Goal: Task Accomplishment & Management: Use online tool/utility

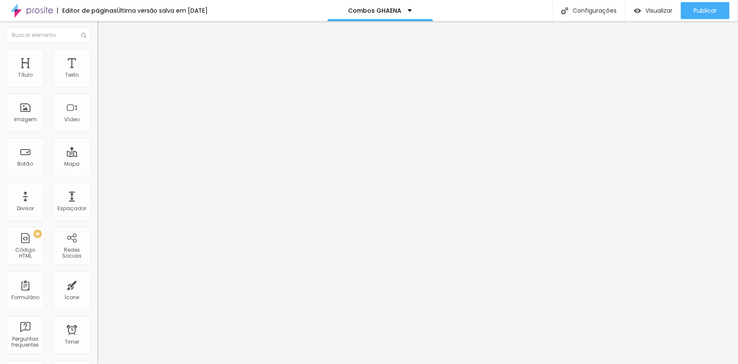
click at [97, 84] on div "Selecionar" at bounding box center [145, 76] width 97 height 14
click at [105, 65] on span "Avançado" at bounding box center [119, 61] width 28 height 7
click at [105, 57] on span "Conteúdo" at bounding box center [118, 53] width 26 height 7
click at [105, 62] on span "Avançado" at bounding box center [119, 63] width 28 height 7
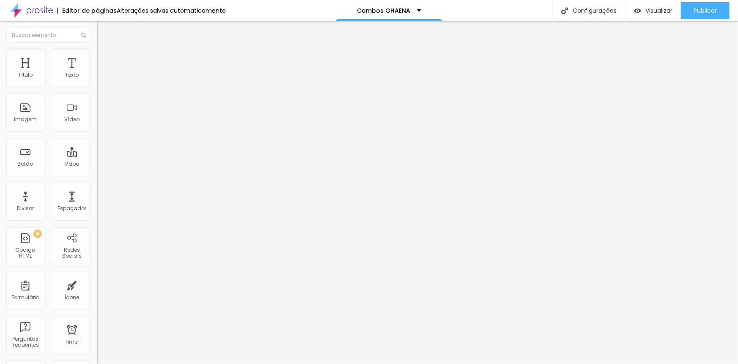
click at [105, 58] on span "Estilo" at bounding box center [111, 54] width 13 height 7
click at [97, 84] on div "Eu quero 10 fotos!" at bounding box center [145, 76] width 97 height 14
click at [97, 91] on span at bounding box center [99, 86] width 5 height 7
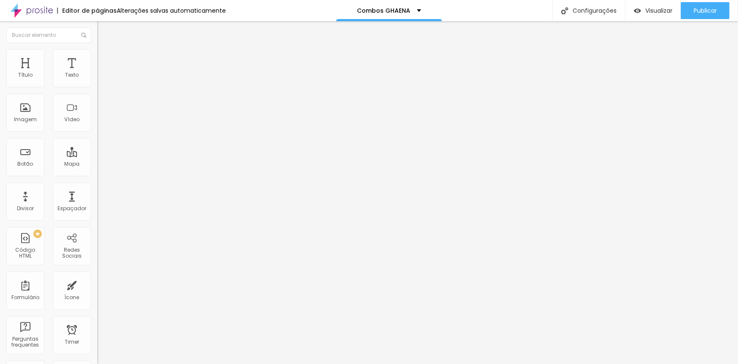
drag, startPoint x: 336, startPoint y: 90, endPoint x: 344, endPoint y: 89, distance: 8.6
drag, startPoint x: 360, startPoint y: 89, endPoint x: 333, endPoint y: 111, distance: 35.2
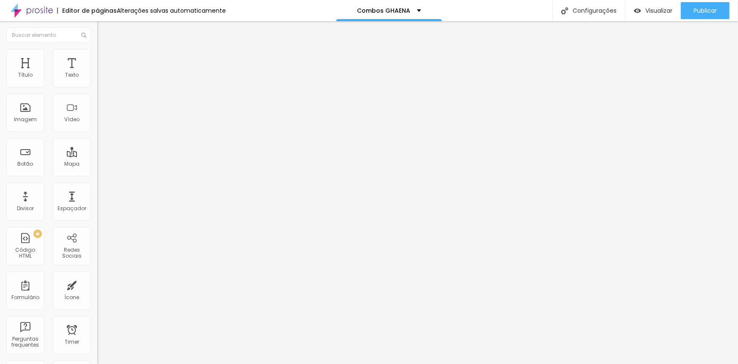
drag, startPoint x: 334, startPoint y: 88, endPoint x: 343, endPoint y: 87, distance: 8.6
type input "R$ 250,00"
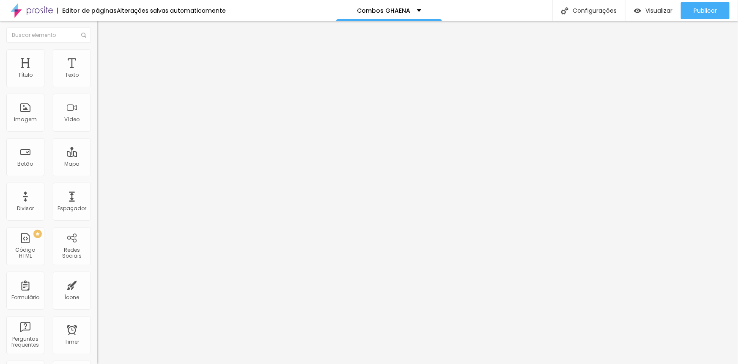
click at [97, 88] on span at bounding box center [99, 86] width 5 height 7
drag, startPoint x: 344, startPoint y: 90, endPoint x: 334, endPoint y: 91, distance: 9.8
type input "R$ 370,00"
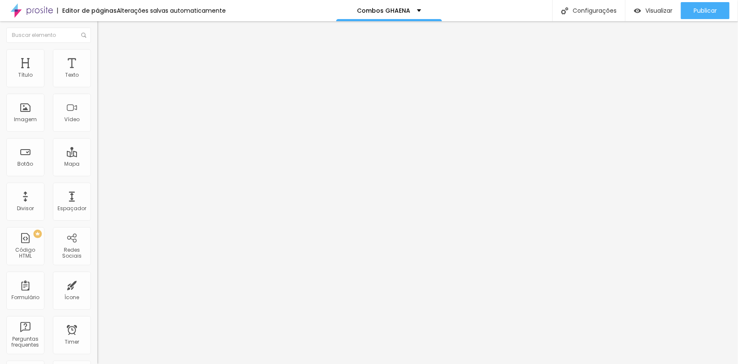
click at [97, 89] on img at bounding box center [99, 86] width 5 height 5
click at [492, 363] on div "Editar botão de pagamento" at bounding box center [369, 370] width 738 height 13
click at [97, 89] on img at bounding box center [99, 86] width 5 height 5
drag, startPoint x: 343, startPoint y: 89, endPoint x: 334, endPoint y: 90, distance: 8.5
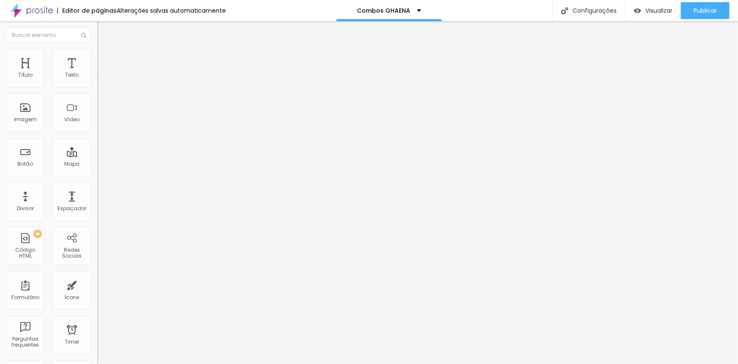
click at [97, 90] on span at bounding box center [99, 86] width 5 height 7
drag, startPoint x: 340, startPoint y: 91, endPoint x: 334, endPoint y: 91, distance: 6.0
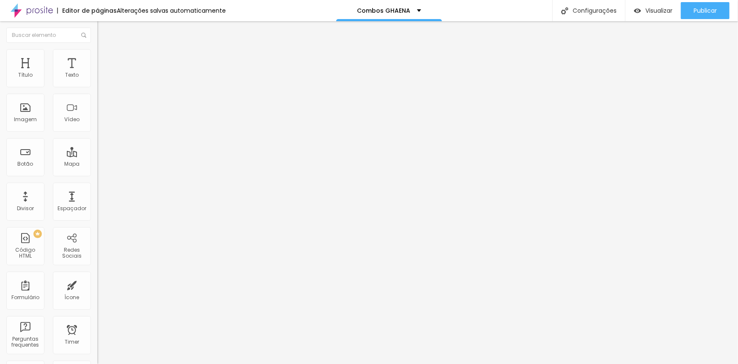
drag, startPoint x: 361, startPoint y: 98, endPoint x: 343, endPoint y: 94, distance: 18.4
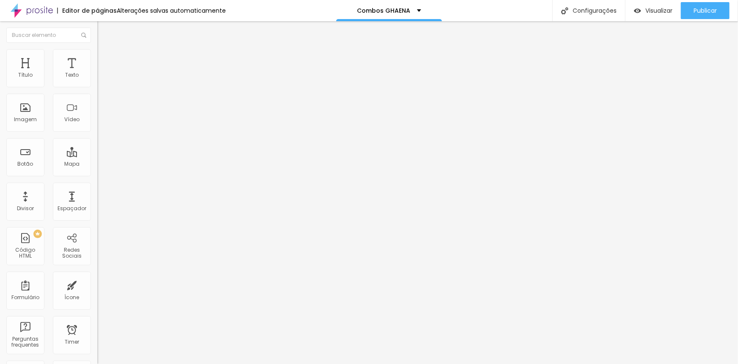
type input "R$ 490,00"
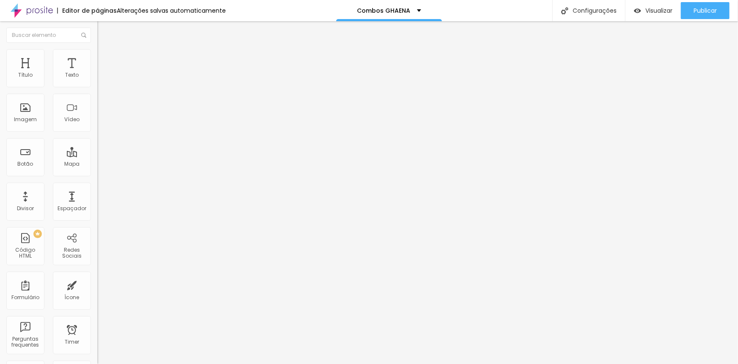
click at [97, 91] on span at bounding box center [99, 86] width 5 height 7
click at [705, 9] on span "Publicar" at bounding box center [705, 10] width 23 height 7
click at [97, 89] on img at bounding box center [99, 86] width 5 height 5
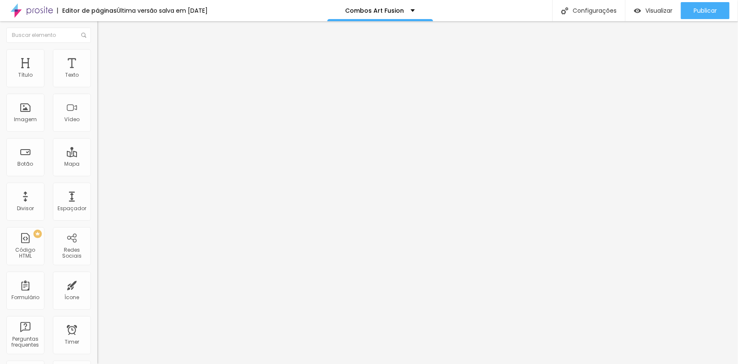
click at [97, 84] on div "Selecionar" at bounding box center [145, 76] width 97 height 14
click at [97, 84] on div "Eu quero 10 fotos!" at bounding box center [145, 76] width 97 height 14
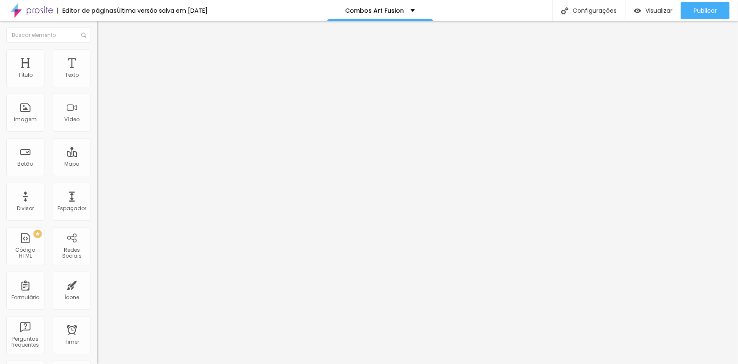
type input "Eu quero 10 fotos!"
type input "R$ 165,00"
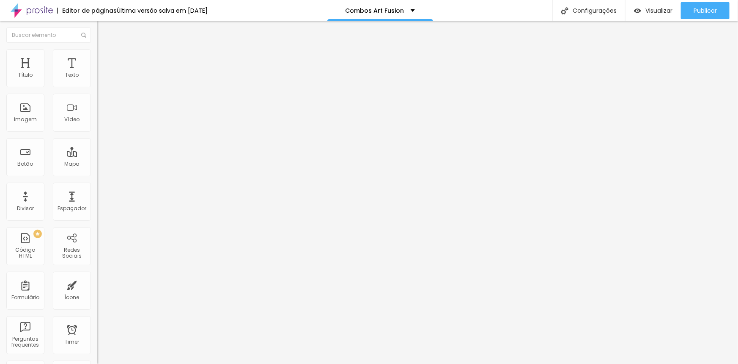
paste textarea "Pacote 10 fotos Digitais"
type textarea "Pacote 10 fotos Digitais"
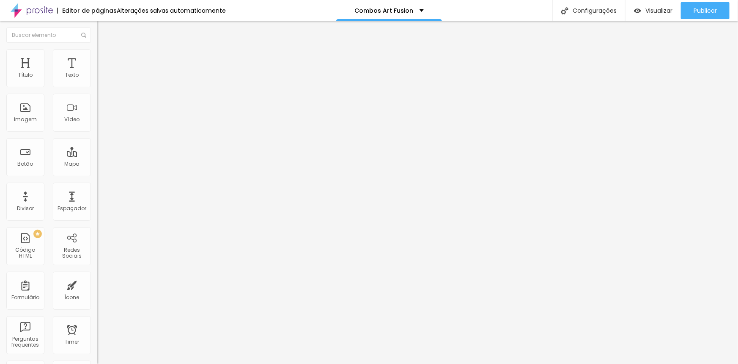
click at [97, 91] on span at bounding box center [99, 86] width 5 height 7
click at [103, 81] on div "Eu quero 10 fotos!" at bounding box center [146, 77] width 86 height 8
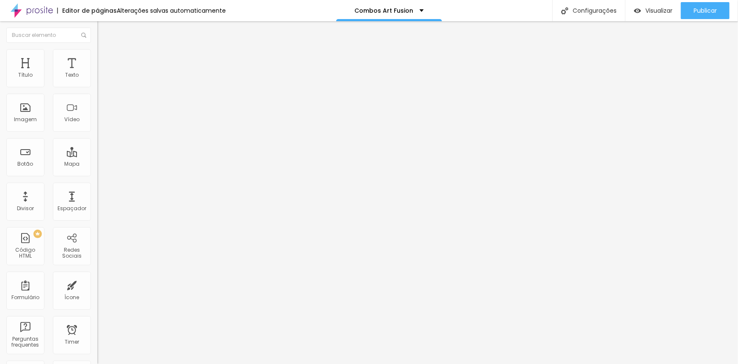
click at [97, 89] on img at bounding box center [99, 86] width 5 height 5
click at [97, 84] on div "Eu quero 15 fotos!" at bounding box center [145, 76] width 97 height 14
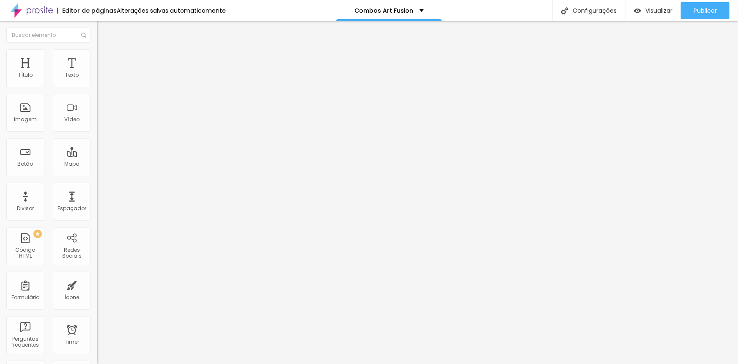
type input "Eu quero 15 fotos!"
type input "R$ 225,00"
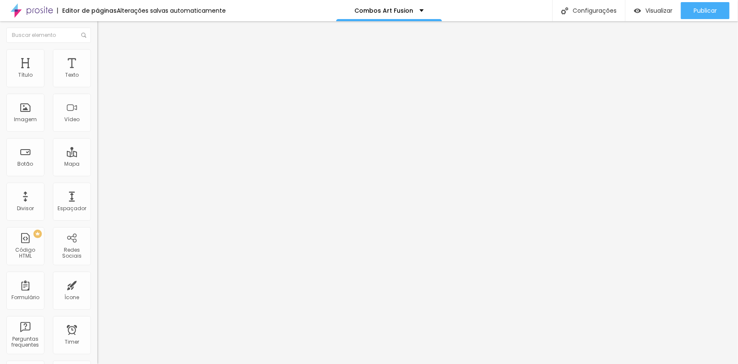
paste textarea "Pacote 10 fotos Digitais"
type textarea "Pacote 15 fotos Digitais"
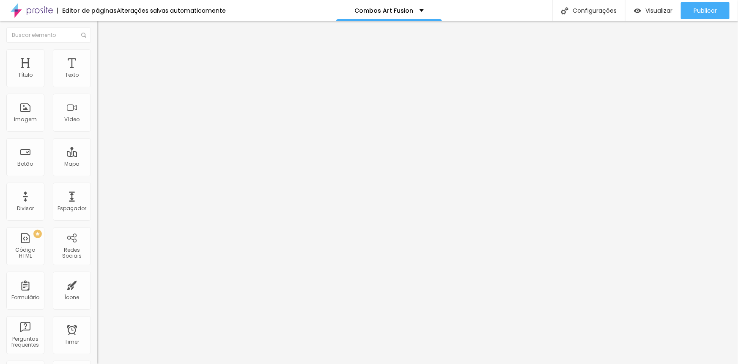
click at [97, 91] on span at bounding box center [99, 86] width 5 height 7
click at [103, 81] on div "Eu quero 20 fotos!" at bounding box center [146, 77] width 86 height 8
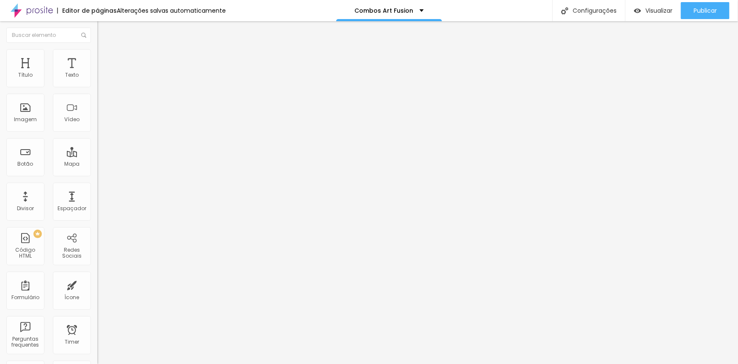
type input "Eu quero 20 fotos!"
type input "R$ 290,00"
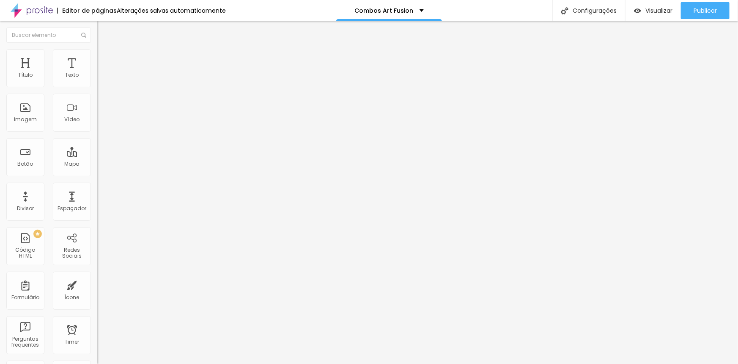
paste textarea "Pacote 10 fotos Digitais"
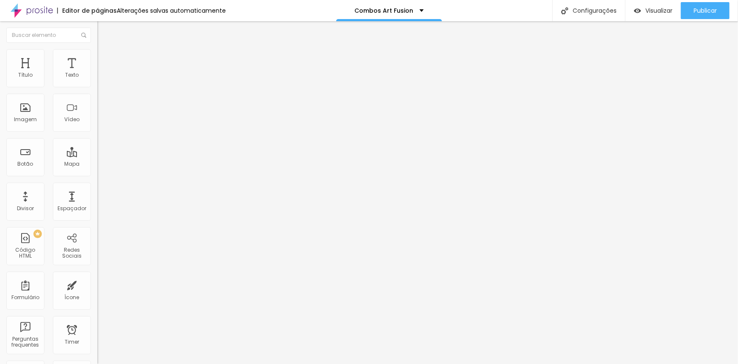
type textarea "Pacote 20 fotos Digitais"
drag, startPoint x: 267, startPoint y: 68, endPoint x: 262, endPoint y: 57, distance: 12.2
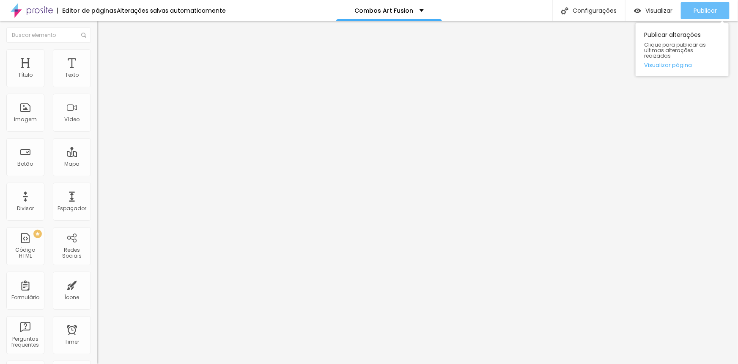
click at [721, 7] on button "Publicar" at bounding box center [705, 10] width 49 height 17
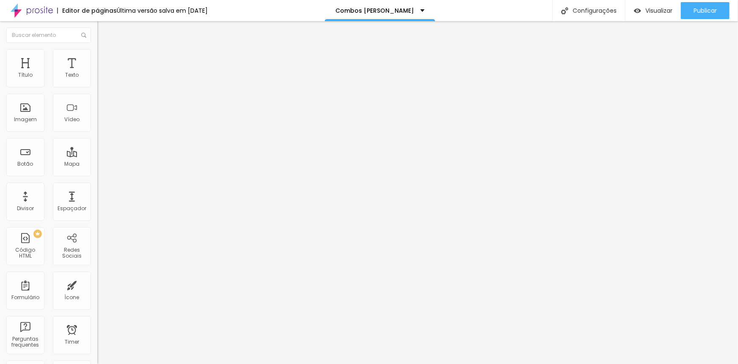
click at [97, 89] on img at bounding box center [99, 86] width 5 height 5
drag, startPoint x: 399, startPoint y: 123, endPoint x: 317, endPoint y: 132, distance: 81.7
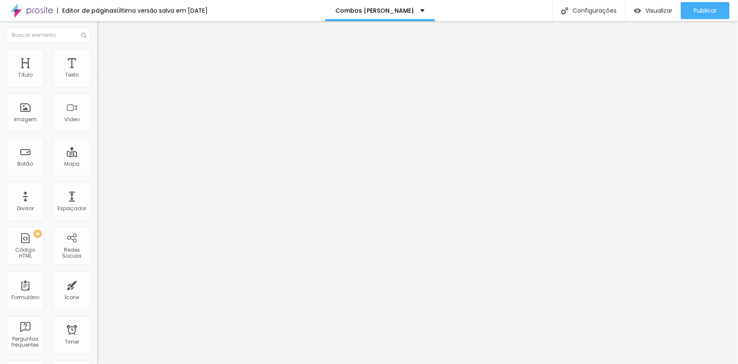
drag, startPoint x: 404, startPoint y: 129, endPoint x: 260, endPoint y: 138, distance: 144.6
drag, startPoint x: 388, startPoint y: 128, endPoint x: 280, endPoint y: 124, distance: 107.6
